Goal: Communication & Community: Ask a question

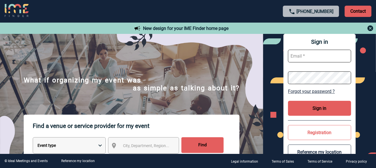
type input "ilda.mendes@afnor.org"
click at [313, 110] on button "Sign in" at bounding box center [319, 108] width 63 height 15
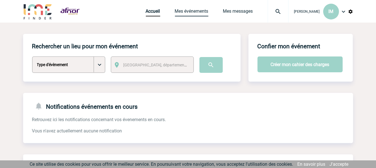
click at [208, 9] on link "Mes événements" at bounding box center [192, 12] width 34 height 8
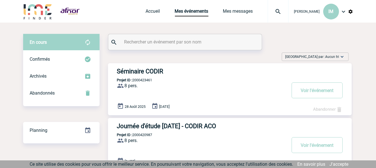
scroll to position [28, 0]
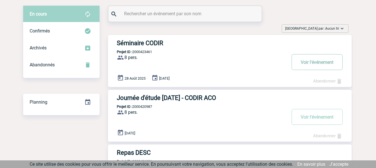
click at [318, 63] on button "Voir l'événement" at bounding box center [317, 62] width 51 height 16
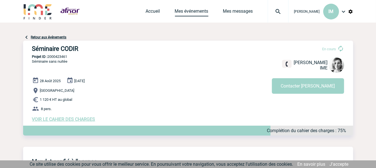
click at [188, 14] on link "Mes événements" at bounding box center [192, 12] width 34 height 8
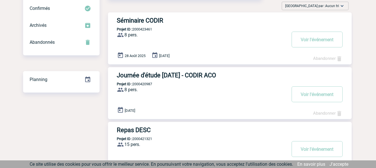
scroll to position [56, 0]
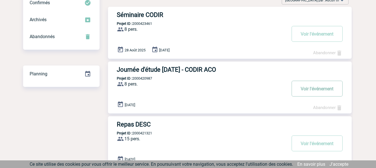
click at [309, 88] on button "Voir l'événement" at bounding box center [317, 89] width 51 height 16
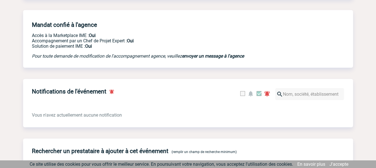
scroll to position [56, 0]
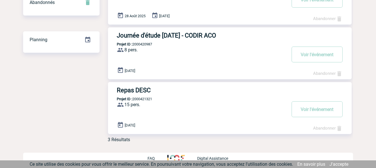
scroll to position [91, 0]
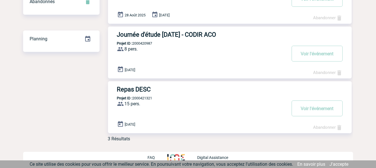
click at [135, 88] on h3 "Repas DESC" at bounding box center [201, 89] width 169 height 7
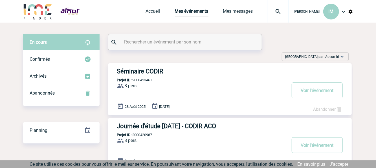
click at [204, 14] on link "Mes événements" at bounding box center [192, 12] width 34 height 8
click at [336, 95] on button "Voir l'événement" at bounding box center [317, 90] width 51 height 16
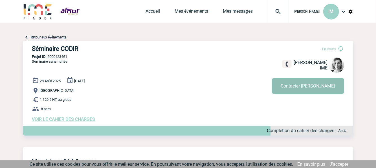
click at [323, 89] on button "Contacter [PERSON_NAME]" at bounding box center [308, 86] width 72 height 16
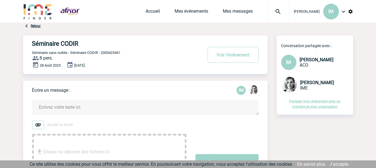
click at [72, 147] on span "Glissez ou déposer des fichiers ici" at bounding box center [76, 152] width 67 height 28
click at [73, 144] on span "Glissez ou déposer des fichiers ici" at bounding box center [76, 152] width 67 height 28
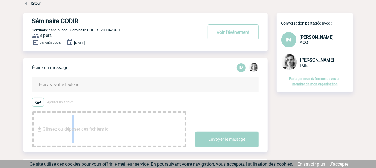
scroll to position [28, 0]
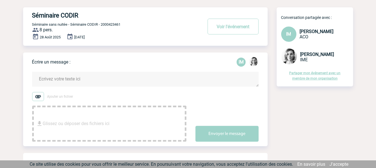
click at [95, 83] on textarea at bounding box center [145, 79] width 226 height 15
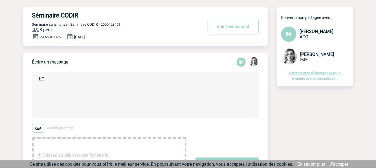
type textarea "b"
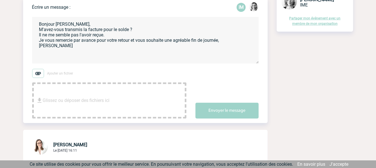
scroll to position [85, 0]
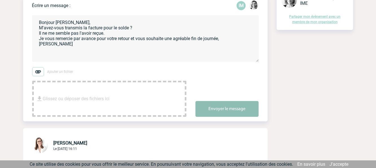
type textarea "Bonjour [PERSON_NAME], M'avez-vous transmis la facture pour le solde ? Il ne me…"
click at [232, 112] on button "Envoyer le message" at bounding box center [226, 109] width 63 height 16
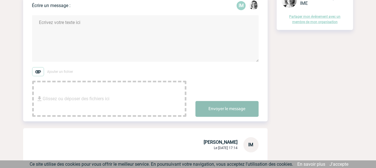
scroll to position [0, 0]
